Goal: Task Accomplishment & Management: Manage account settings

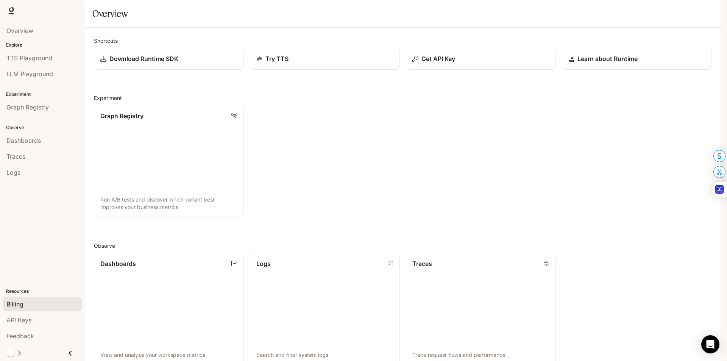
click at [42, 305] on div "Billing" at bounding box center [42, 304] width 72 height 9
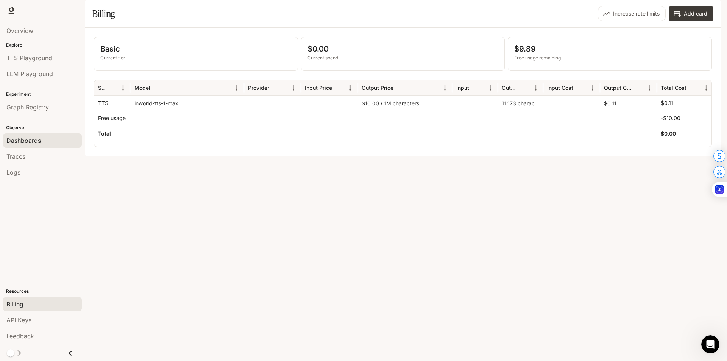
click at [61, 139] on div "Dashboards" at bounding box center [42, 140] width 72 height 9
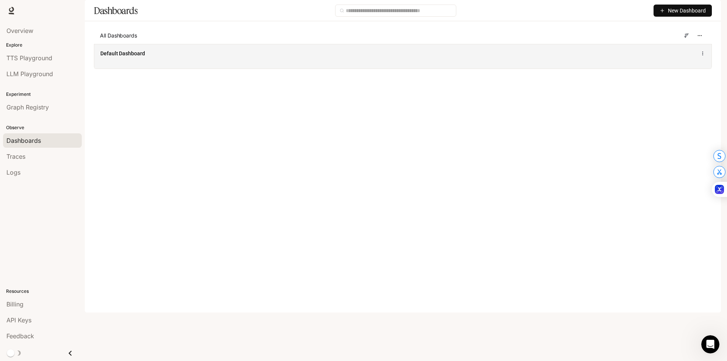
click at [236, 57] on div "Default Dashboard" at bounding box center [276, 54] width 353 height 8
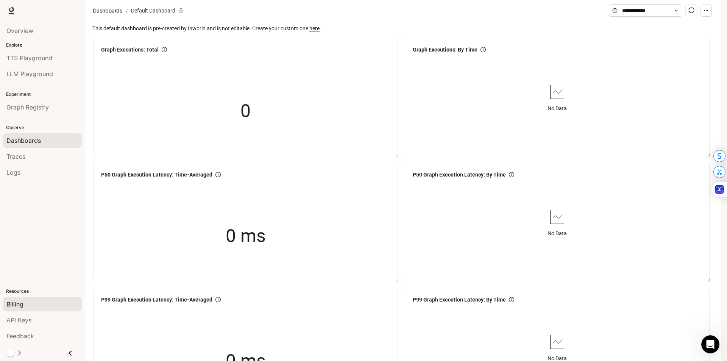
click at [32, 305] on div "Billing" at bounding box center [42, 304] width 72 height 9
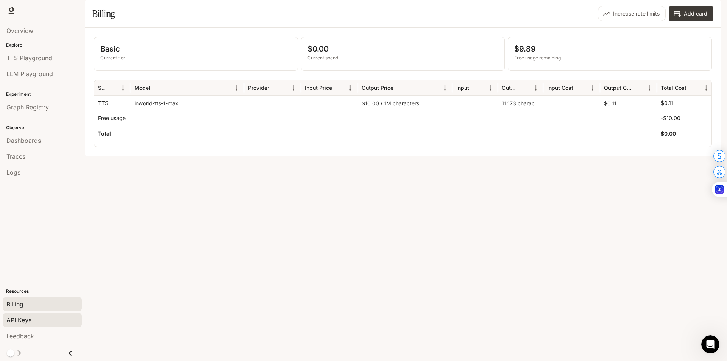
click at [29, 320] on span "API Keys" at bounding box center [18, 319] width 25 height 9
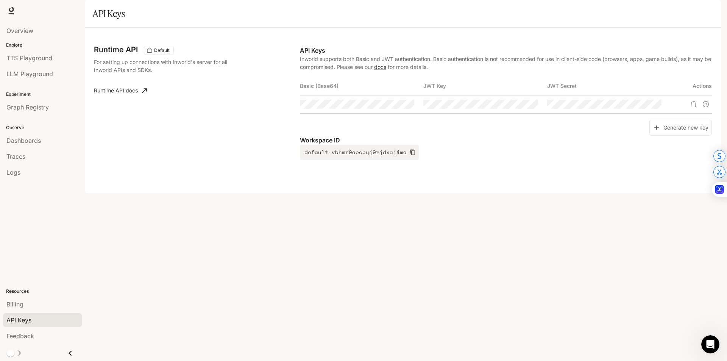
click at [374, 113] on td at bounding box center [361, 104] width 123 height 18
click at [395, 107] on icon "button" at bounding box center [394, 104] width 6 height 6
click at [410, 107] on icon "Copy Basic (Base64)" at bounding box center [408, 104] width 6 height 6
